Goal: Task Accomplishment & Management: Use online tool/utility

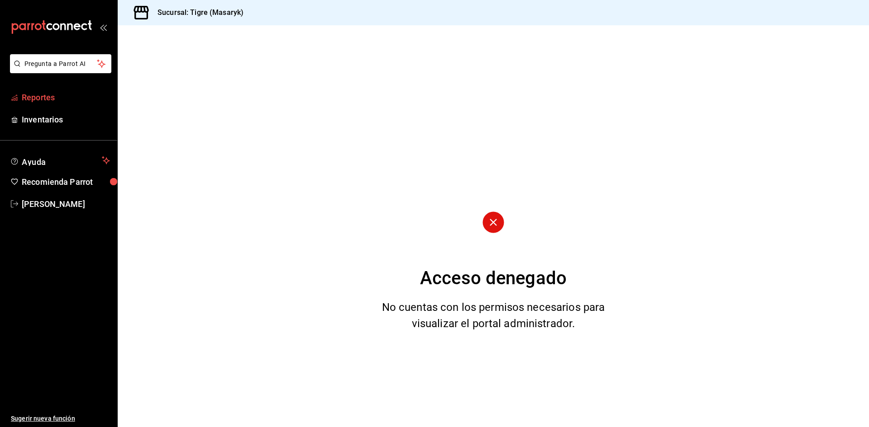
click at [31, 92] on span "Reportes" at bounding box center [66, 97] width 88 height 12
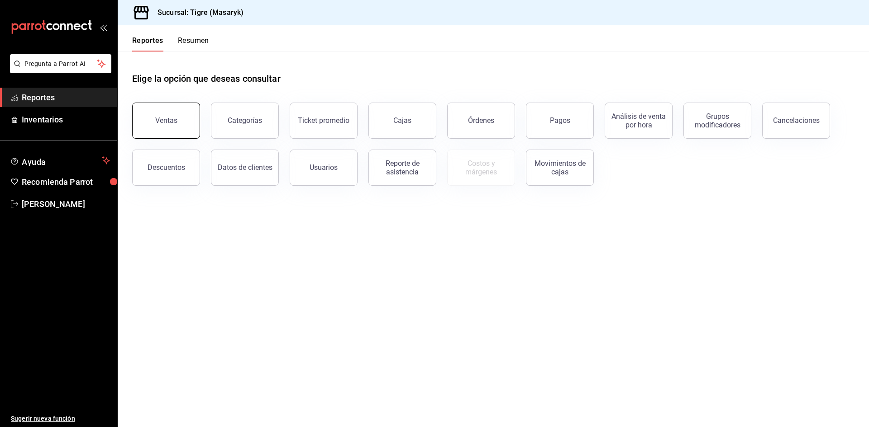
click at [188, 125] on button "Ventas" at bounding box center [166, 121] width 68 height 36
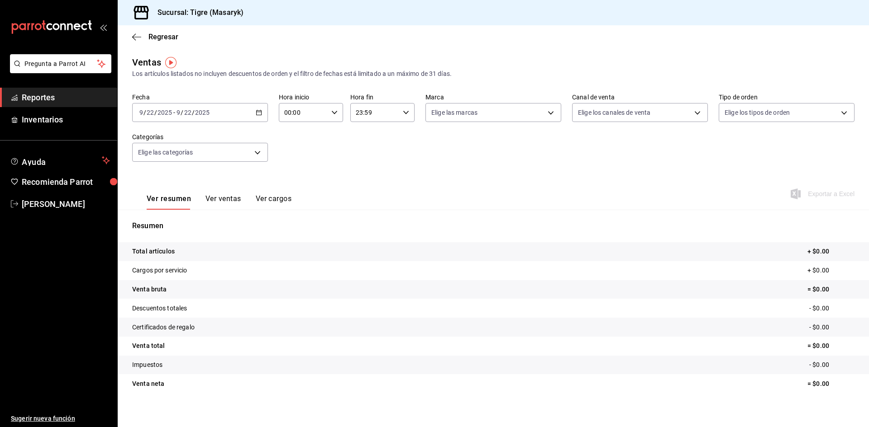
click at [258, 110] on icon "button" at bounding box center [259, 112] width 6 height 6
click at [169, 180] on span "Semana actual" at bounding box center [175, 180] width 70 height 9
click at [257, 116] on div "2025-09-21 9 / 21 / 2025 - 2025-09-22 9 / 22 / 2025" at bounding box center [200, 112] width 136 height 19
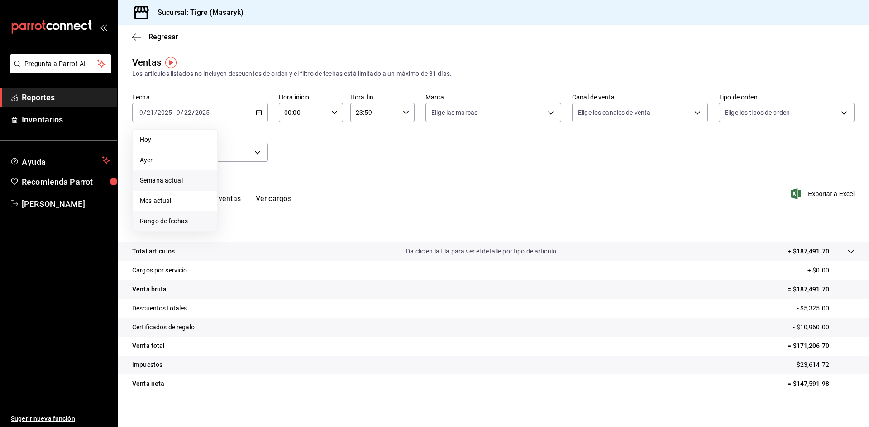
click at [166, 218] on span "Rango de fechas" at bounding box center [175, 221] width 70 height 9
click at [242, 211] on button "15" at bounding box center [236, 212] width 16 height 16
click at [237, 233] on abbr "22" at bounding box center [236, 232] width 6 height 6
click at [332, 114] on \(Stroke\) "button" at bounding box center [334, 112] width 5 height 3
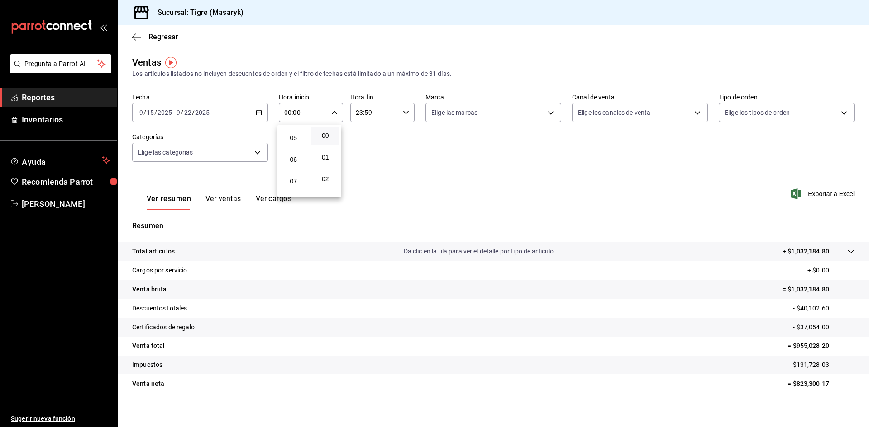
scroll to position [90, 0]
click at [294, 156] on span "05" at bounding box center [294, 153] width 18 height 7
type input "05:00"
click at [402, 111] on div at bounding box center [434, 213] width 869 height 427
click at [399, 113] on div "23:59 Hora fin" at bounding box center [382, 112] width 64 height 19
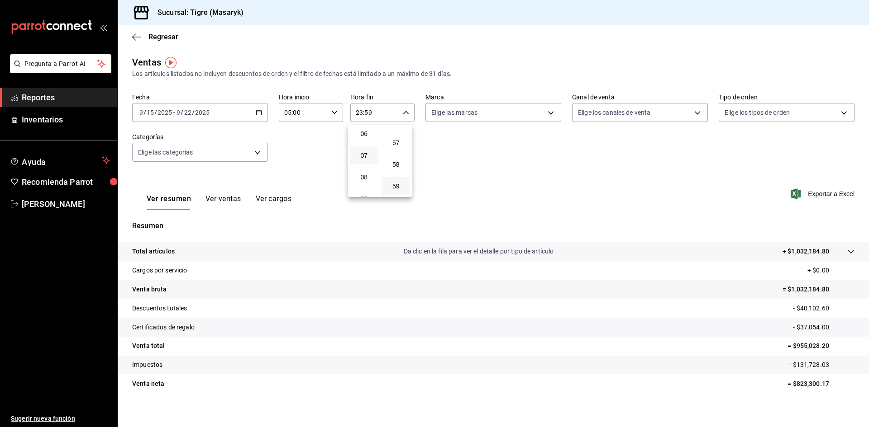
scroll to position [42, 0]
click at [361, 180] on span "04" at bounding box center [364, 180] width 18 height 7
type input "04:59"
click at [420, 116] on div at bounding box center [434, 213] width 869 height 427
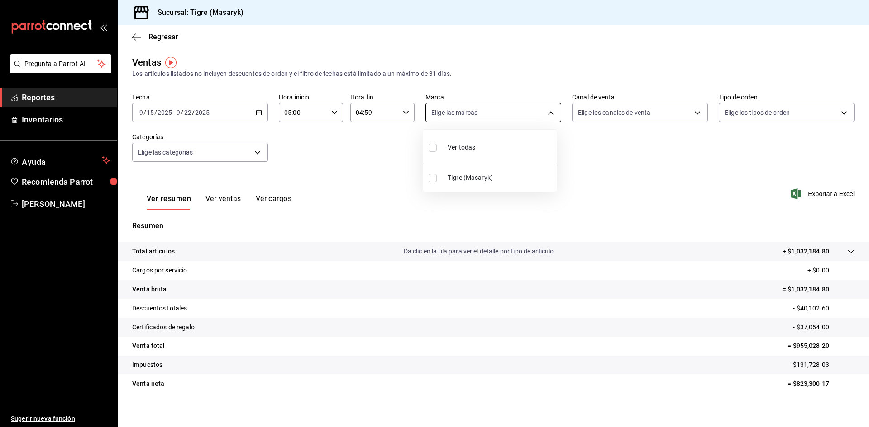
click at [420, 111] on body "Pregunta a Parrot AI Reportes Inventarios Ayuda Recomienda Parrot Tigre Masaryk…" at bounding box center [434, 213] width 869 height 427
click at [420, 149] on span "Ver todas" at bounding box center [461, 147] width 28 height 9
type input "0f86158e-2edf-4eb8-b958-7d07c808eb5c"
checkbox input "true"
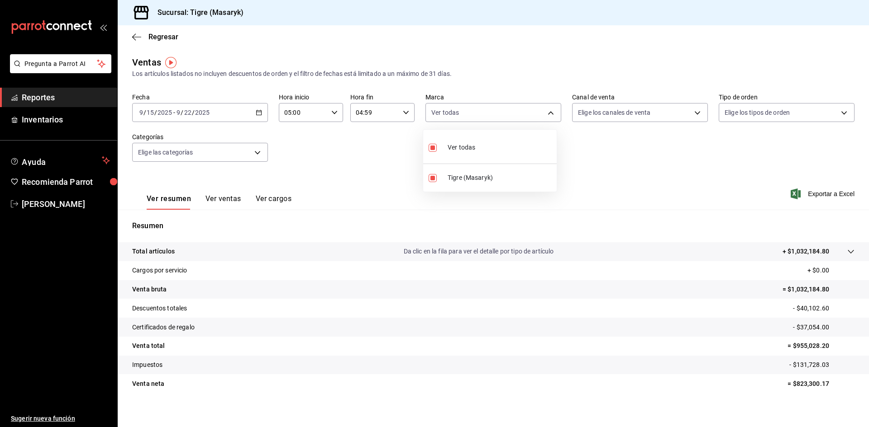
click at [420, 106] on div at bounding box center [434, 213] width 869 height 427
click at [420, 113] on body "Pregunta a Parrot AI Reportes Inventarios Ayuda Recomienda Parrot Tigre Masaryk…" at bounding box center [434, 213] width 869 height 427
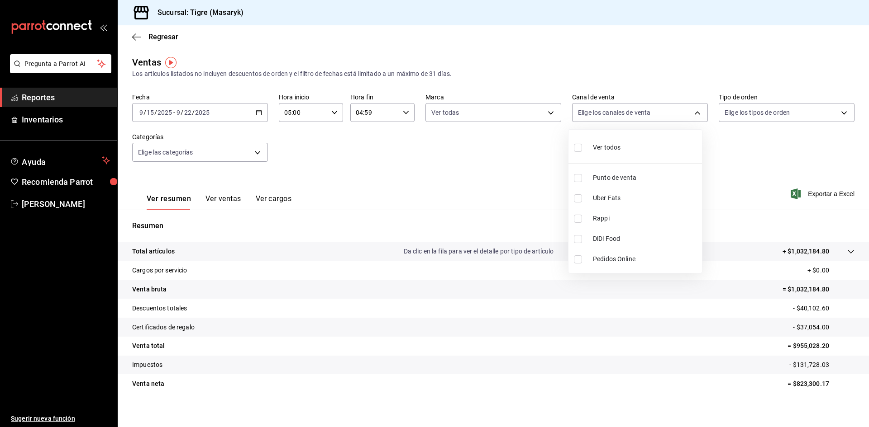
click at [420, 143] on span "Ver todos" at bounding box center [607, 147] width 28 height 9
type input "PARROT,UBER_EATS,RAPPI,DIDI_FOOD,ONLINE"
checkbox input "true"
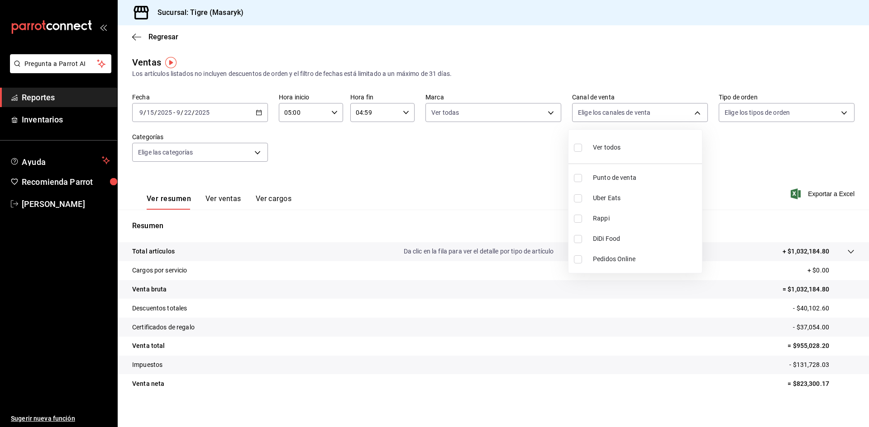
checkbox input "true"
click at [420, 111] on div at bounding box center [434, 213] width 869 height 427
click at [420, 117] on body "Pregunta a Parrot AI Reportes Inventarios Ayuda Recomienda Parrot Tigre Masaryk…" at bounding box center [434, 213] width 869 height 427
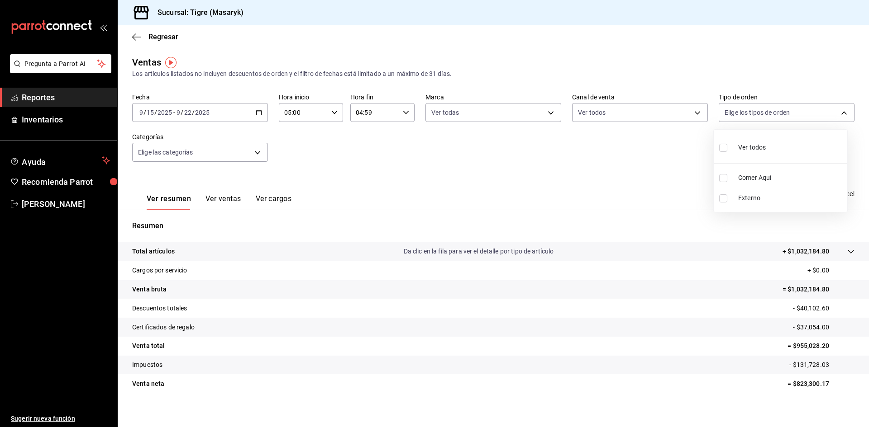
click at [420, 148] on div "Ver todos" at bounding box center [742, 146] width 47 height 19
type input "055f9661-bd08-44a8-b190-ece87b7249e5,EXTERNAL"
checkbox input "true"
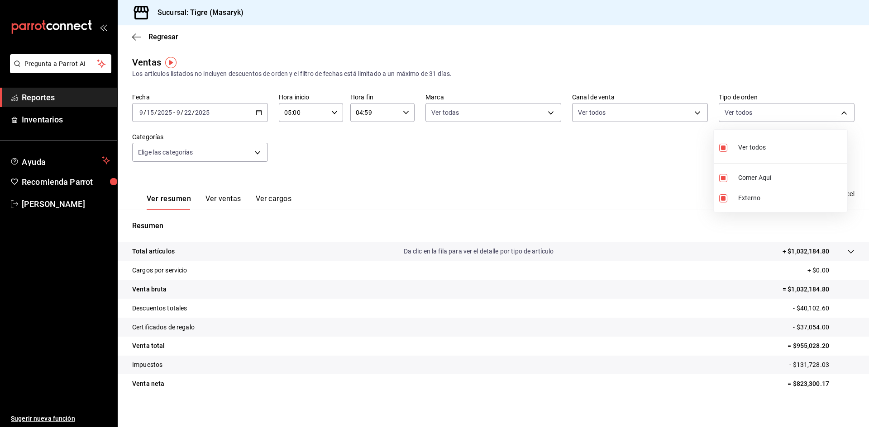
click at [202, 158] on div at bounding box center [434, 213] width 869 height 427
click at [209, 155] on body "Pregunta a Parrot AI Reportes Inventarios Ayuda Recomienda Parrot Tigre Masaryk…" at bounding box center [434, 213] width 869 height 427
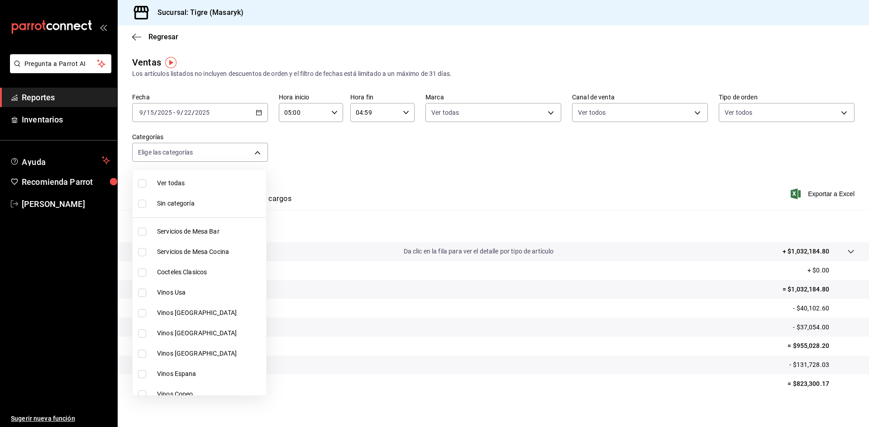
click at [198, 184] on span "Ver todas" at bounding box center [209, 183] width 105 height 9
type input "7cd27861-1019-4265-ada8-0a6349b72ebc,77c47ebf-2aa7-4ca3-900f-d4e8133ed13d,d84ff…"
checkbox input "true"
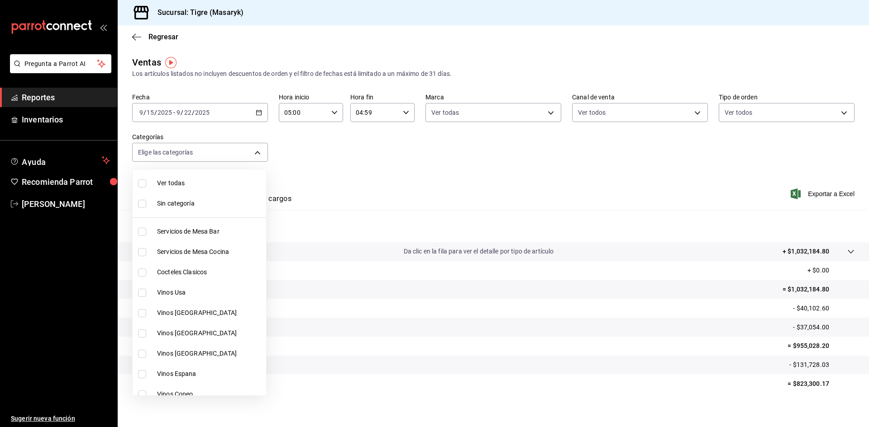
checkbox input "true"
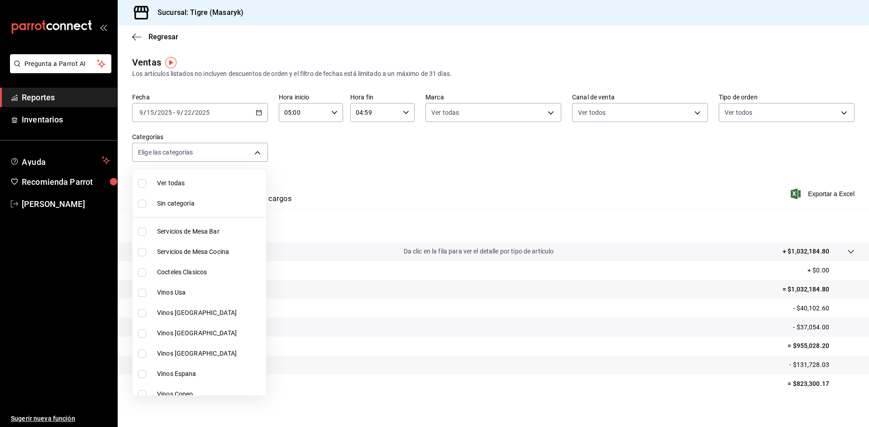
checkbox input "true"
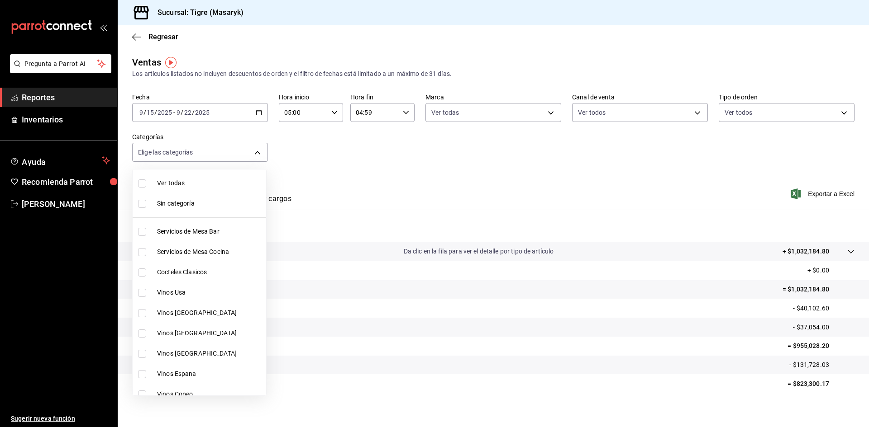
checkbox input "true"
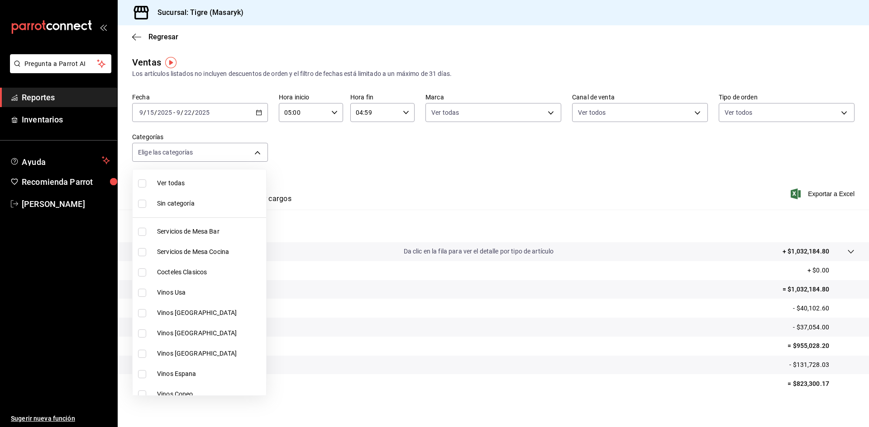
checkbox input "true"
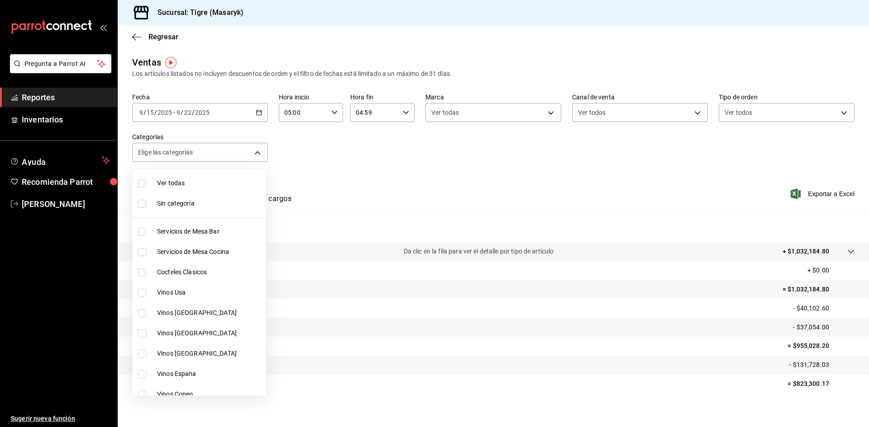
checkbox input "true"
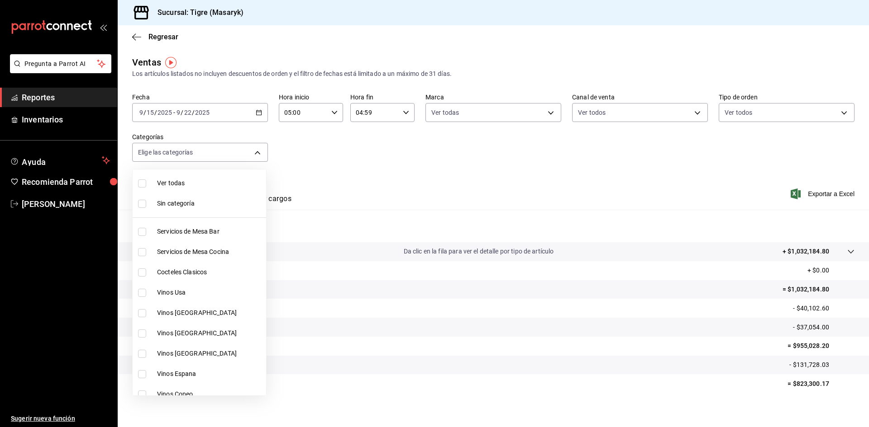
checkbox input "true"
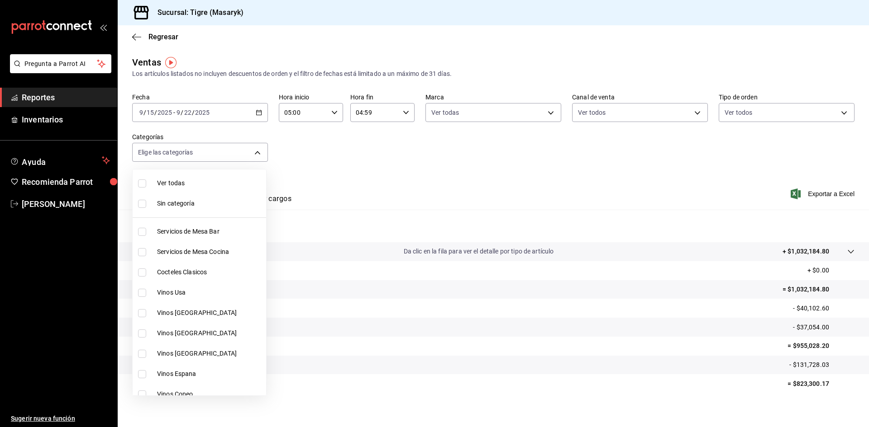
checkbox input "true"
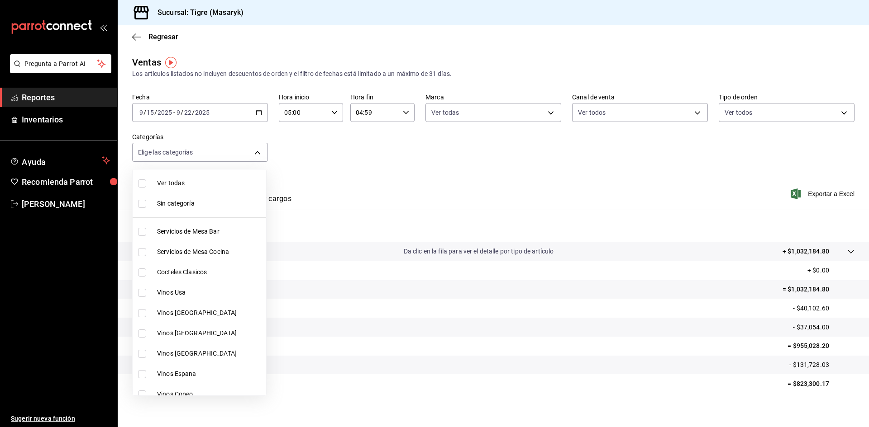
checkbox input "true"
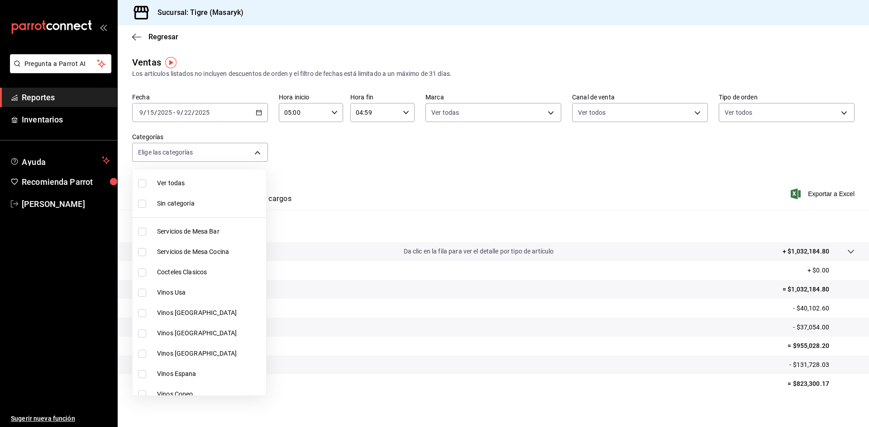
checkbox input "true"
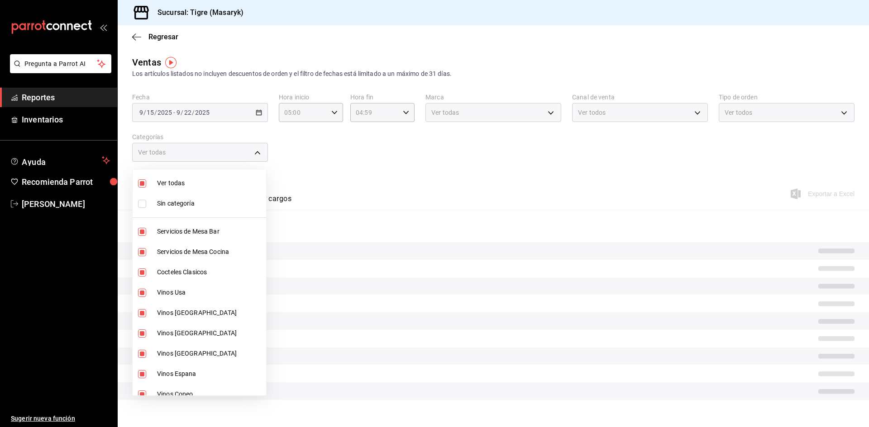
click at [198, 184] on span "Ver todas" at bounding box center [209, 183] width 105 height 9
checkbox input "false"
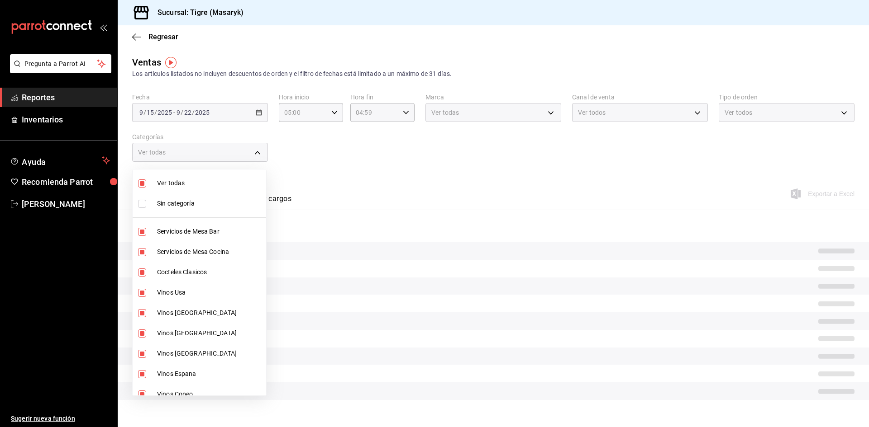
checkbox input "false"
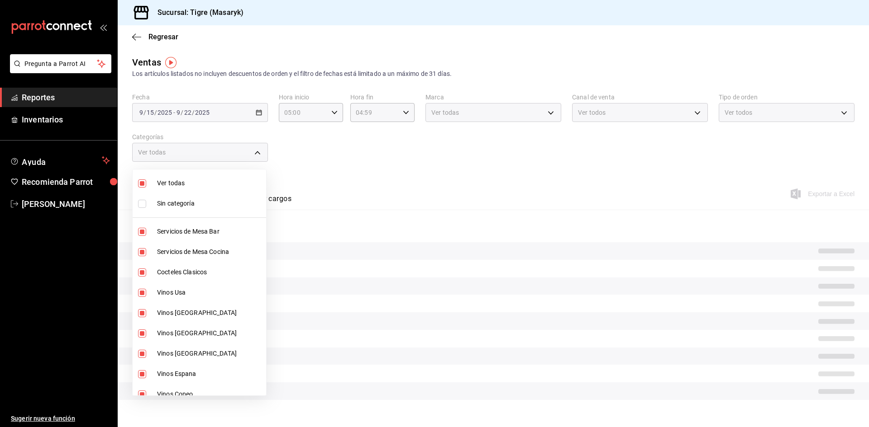
checkbox input "false"
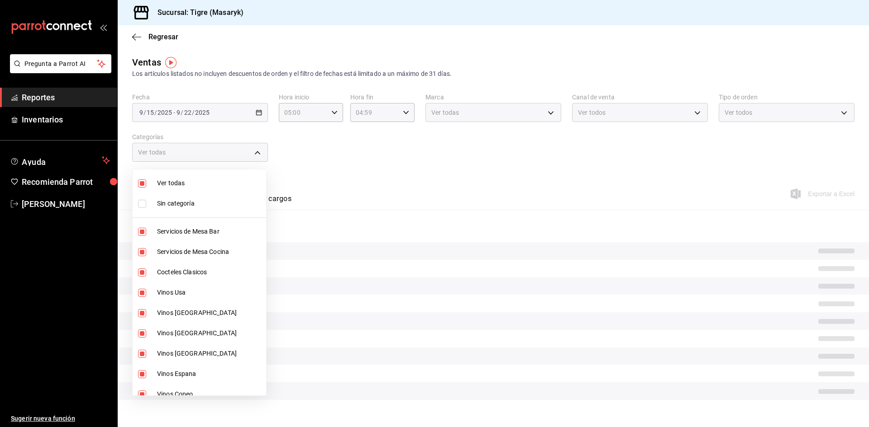
checkbox input "false"
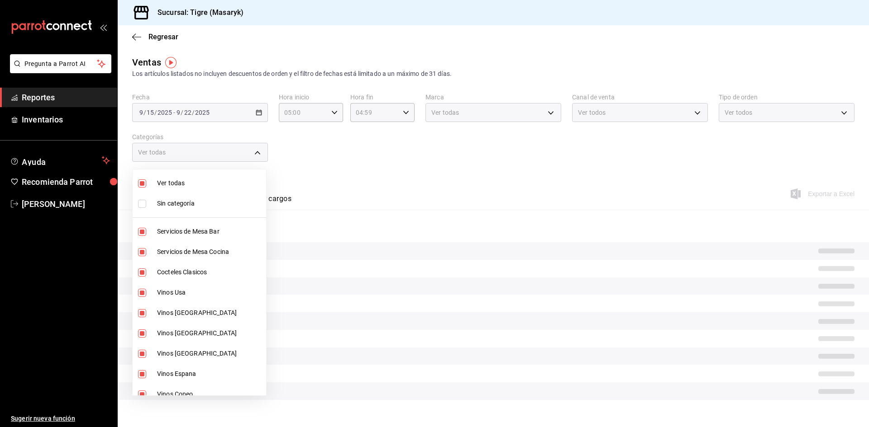
checkbox input "false"
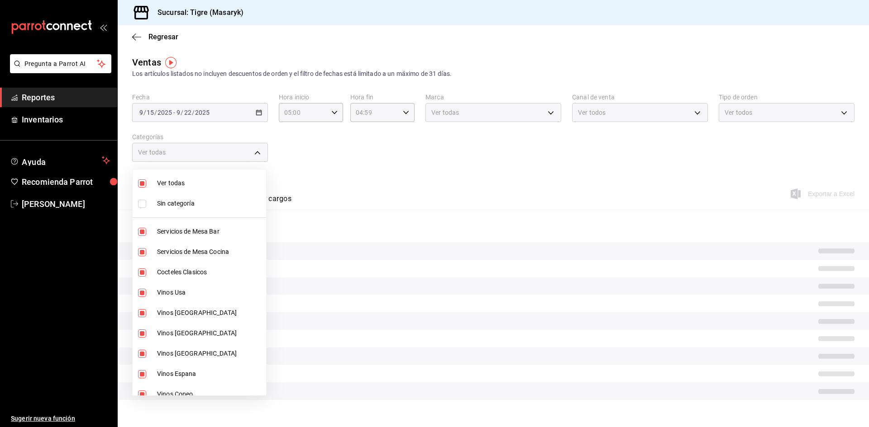
checkbox input "false"
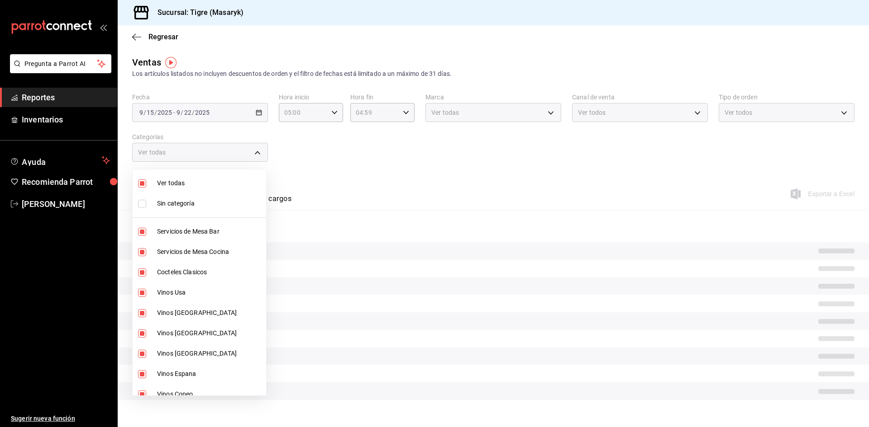
checkbox input "false"
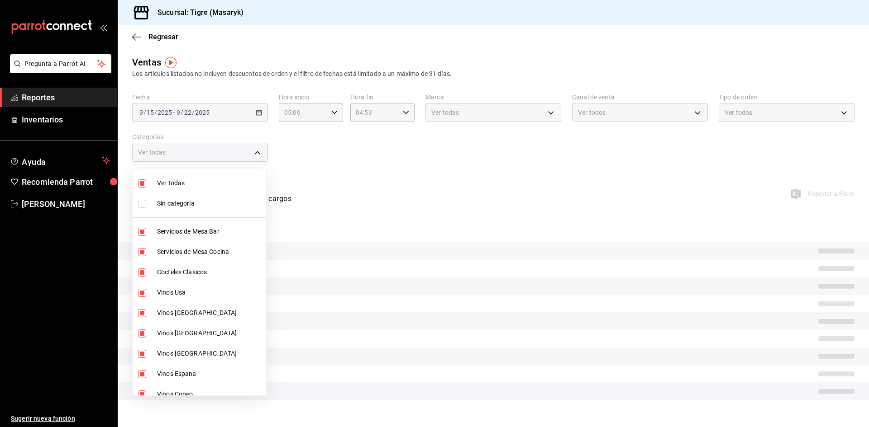
checkbox input "false"
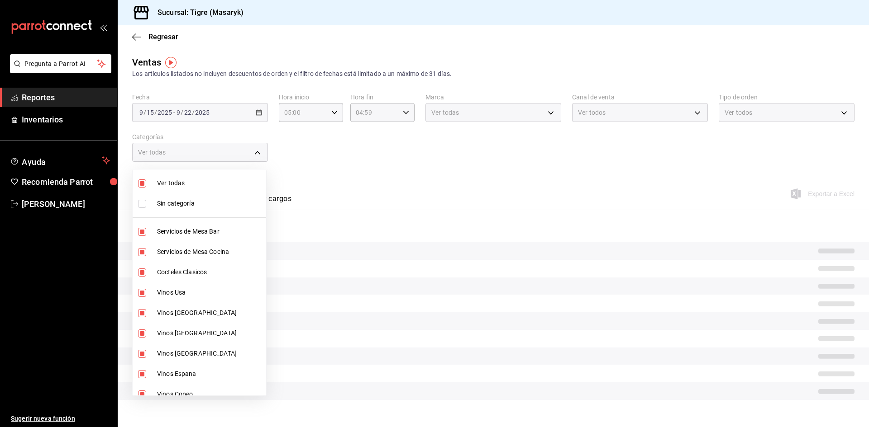
checkbox input "false"
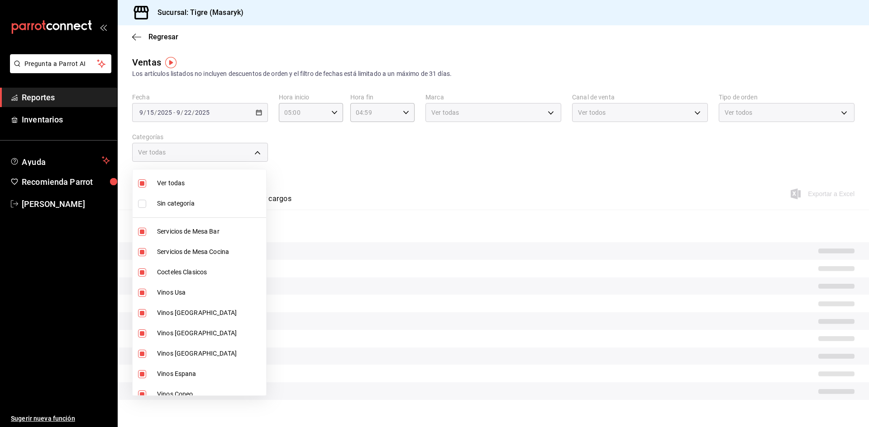
checkbox input "false"
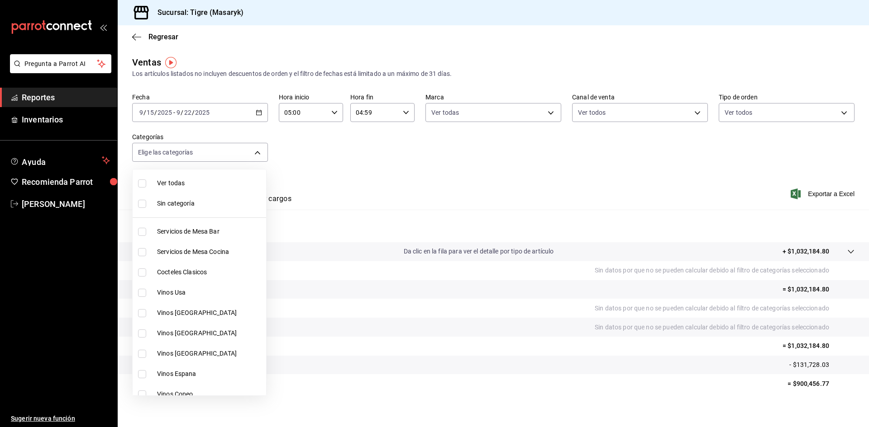
click at [147, 295] on label at bounding box center [144, 293] width 12 height 8
click at [146, 295] on input "checkbox" at bounding box center [142, 293] width 8 height 8
checkbox input "false"
click at [142, 296] on input "checkbox" at bounding box center [142, 293] width 8 height 8
checkbox input "true"
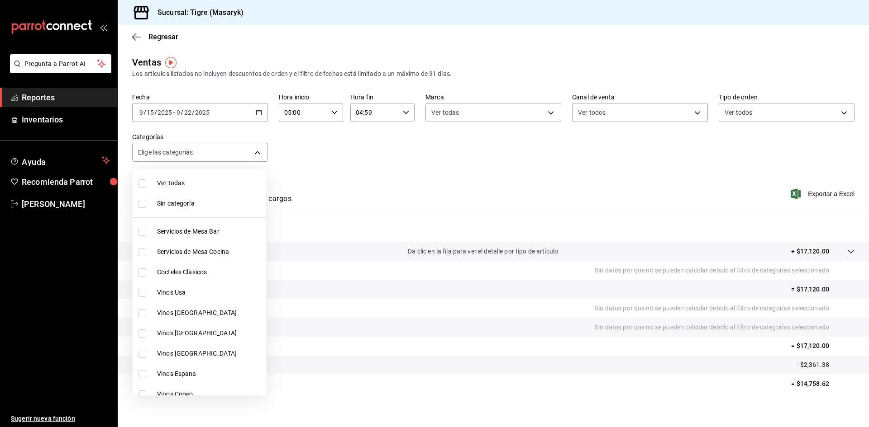
type input "da111d8b-17b1-40ef-85d7-d142c425879c"
click at [145, 315] on input "checkbox" at bounding box center [142, 313] width 8 height 8
checkbox input "true"
type input "da111d8b-17b1-40ef-85d7-d142c425879c,57fa0ecf-a0c4-4225-b634-0bd42df937a1"
click at [144, 332] on input "checkbox" at bounding box center [142, 334] width 8 height 8
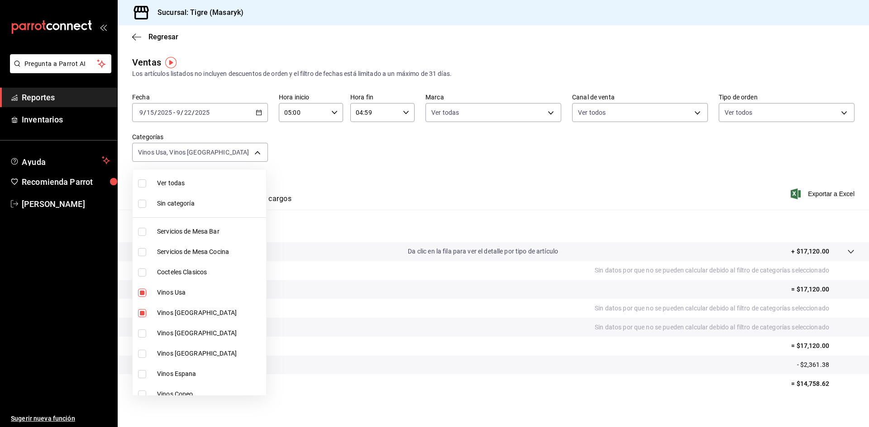
checkbox input "true"
click at [140, 347] on li "Vinos Italia" at bounding box center [199, 354] width 133 height 20
type input "da111d8b-17b1-40ef-85d7-d142c425879c,57fa0ecf-a0c4-4225-b634-0bd42df937a1,8e2b4…"
checkbox input "true"
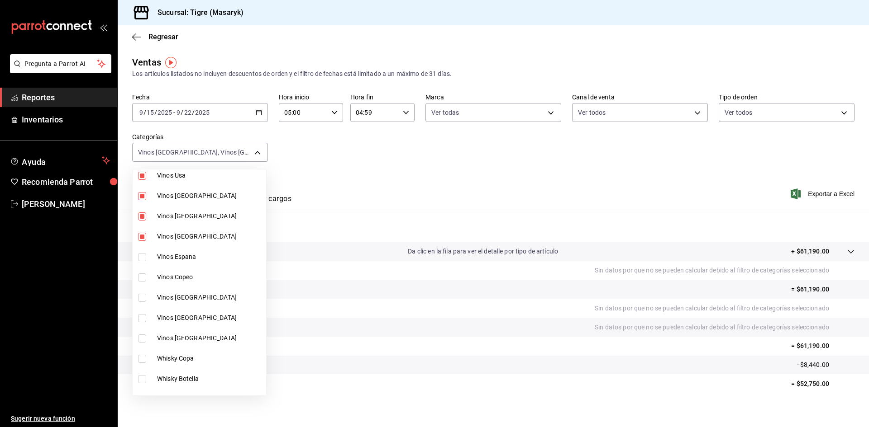
click at [141, 255] on input "checkbox" at bounding box center [142, 257] width 8 height 8
checkbox input "true"
click at [142, 273] on li "Vinos Copeo" at bounding box center [199, 277] width 133 height 20
type input "da111d8b-17b1-40ef-85d7-d142c425879c,57fa0ecf-a0c4-4225-b634-0bd42df937a1,8e2b4…"
checkbox input "true"
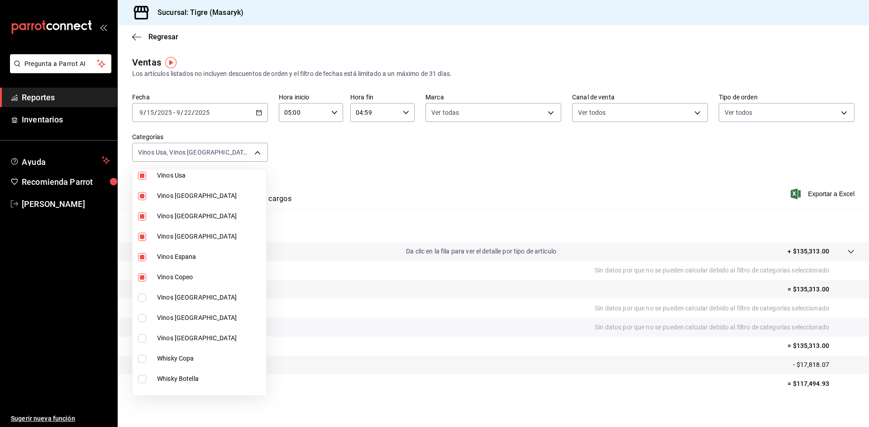
click at [143, 296] on input "checkbox" at bounding box center [142, 298] width 8 height 8
checkbox input "true"
click at [143, 313] on li "Vinos Argentina" at bounding box center [199, 318] width 133 height 20
type input "da111d8b-17b1-40ef-85d7-d142c425879c,57fa0ecf-a0c4-4225-b634-0bd42df937a1,8e2b4…"
checkbox input "true"
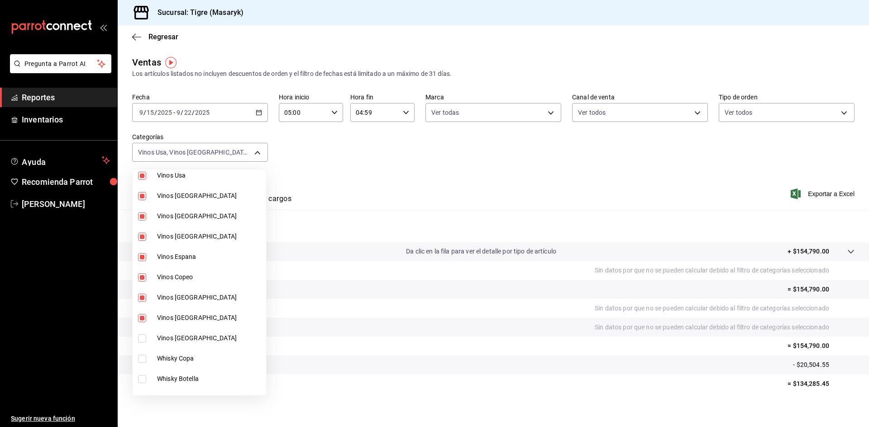
click at [143, 337] on input "checkbox" at bounding box center [142, 339] width 8 height 8
checkbox input "true"
type input "da111d8b-17b1-40ef-85d7-d142c425879c,57fa0ecf-a0c4-4225-b634-0bd42df937a1,8e2b4…"
click at [420, 152] on div at bounding box center [434, 213] width 869 height 427
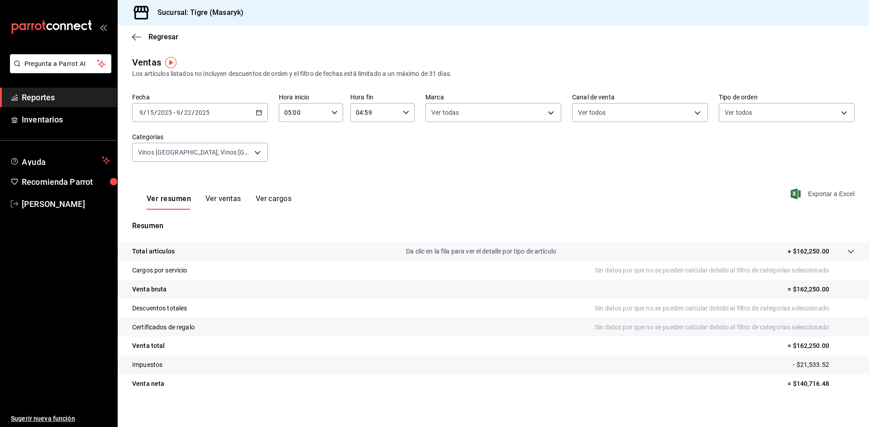
click at [420, 189] on span "Exportar a Excel" at bounding box center [823, 194] width 62 height 11
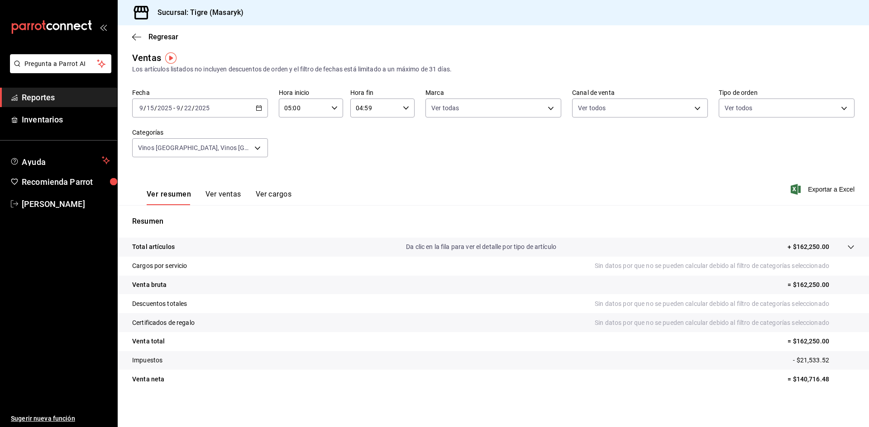
scroll to position [6, 0]
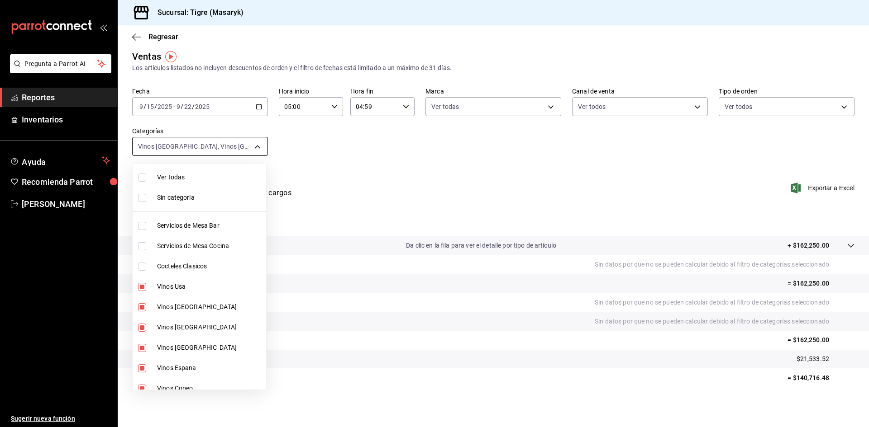
click at [247, 149] on body "Pregunta a Parrot AI Reportes Inventarios Ayuda Recomienda Parrot Tigre Masaryk…" at bounding box center [434, 213] width 869 height 427
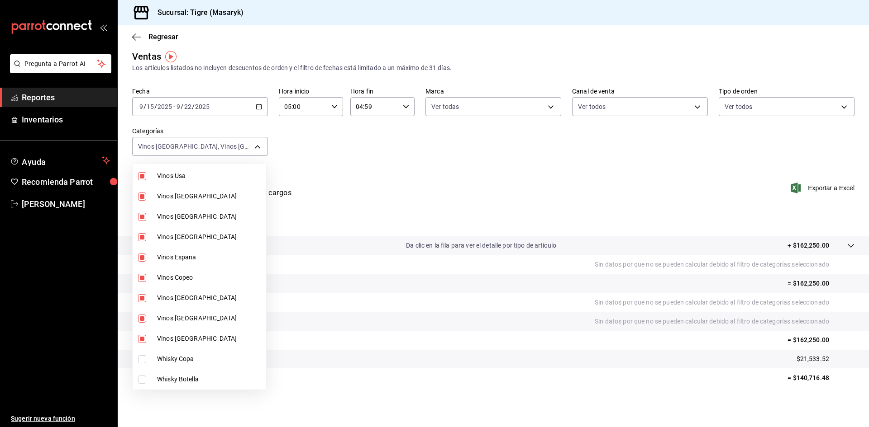
scroll to position [90, 0]
click at [325, 165] on div at bounding box center [434, 213] width 869 height 427
